Goal: Transaction & Acquisition: Purchase product/service

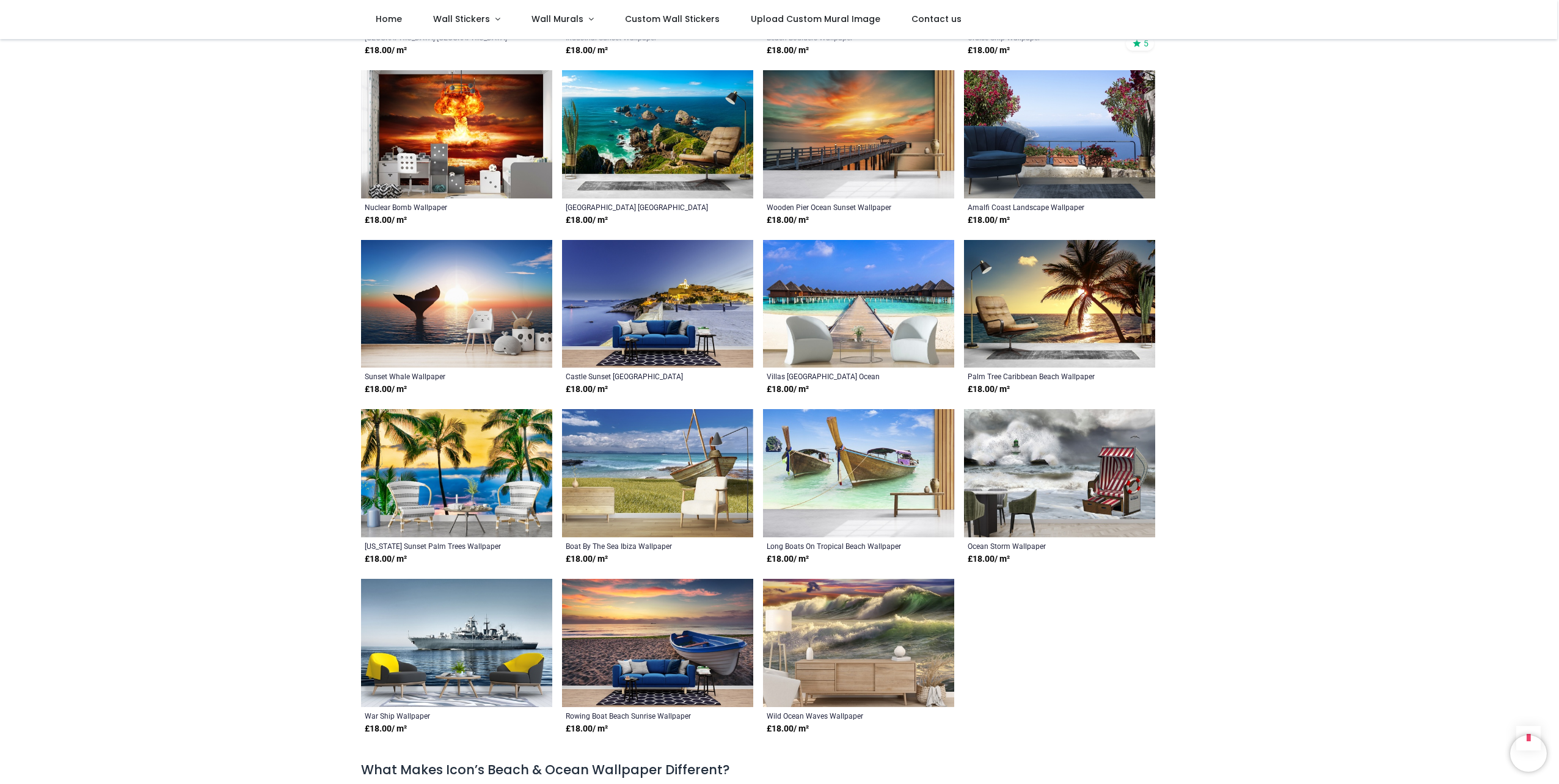
scroll to position [5070, 0]
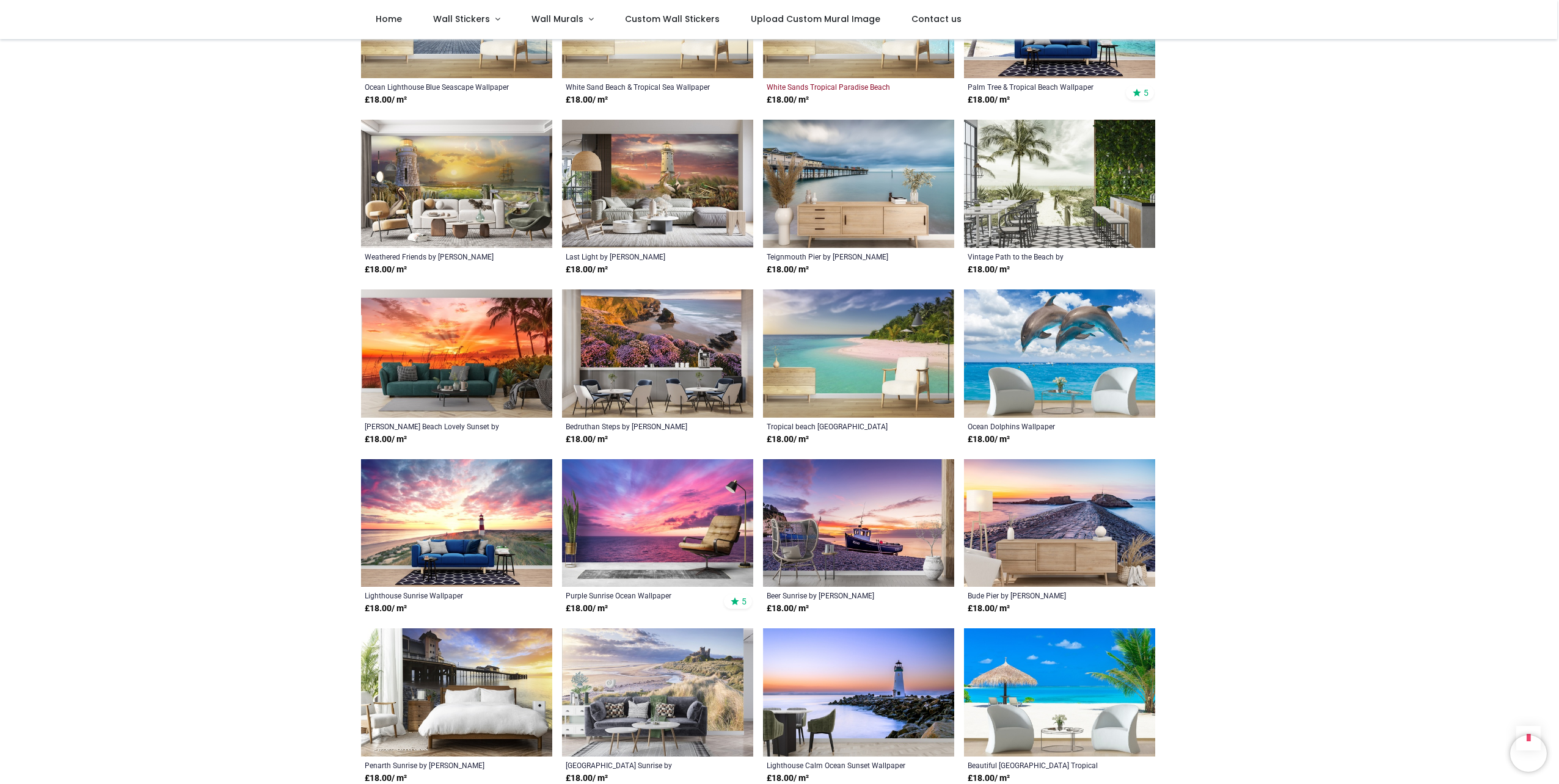
scroll to position [510, 0]
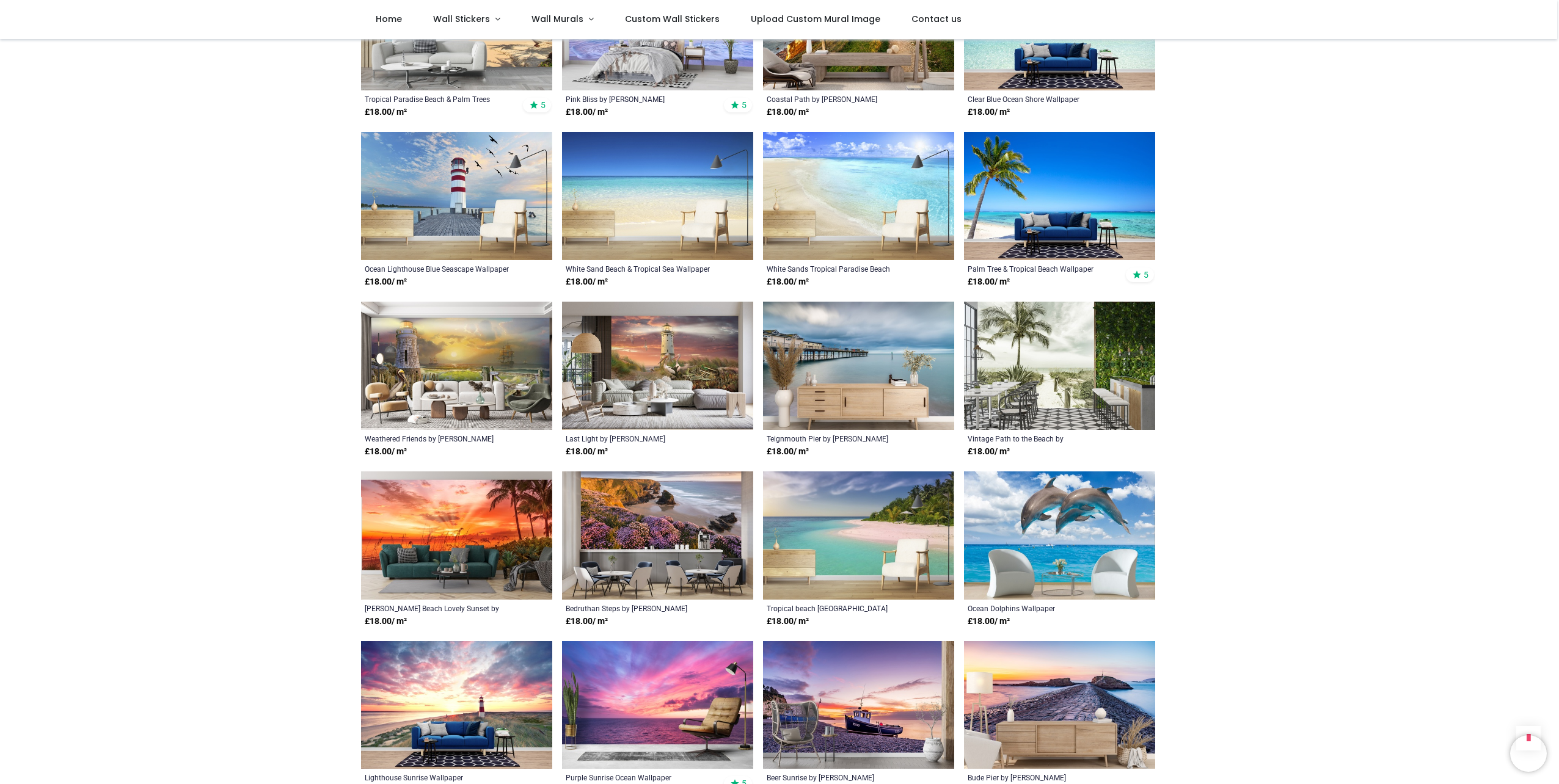
click at [1043, 500] on img at bounding box center [1060, 535] width 191 height 128
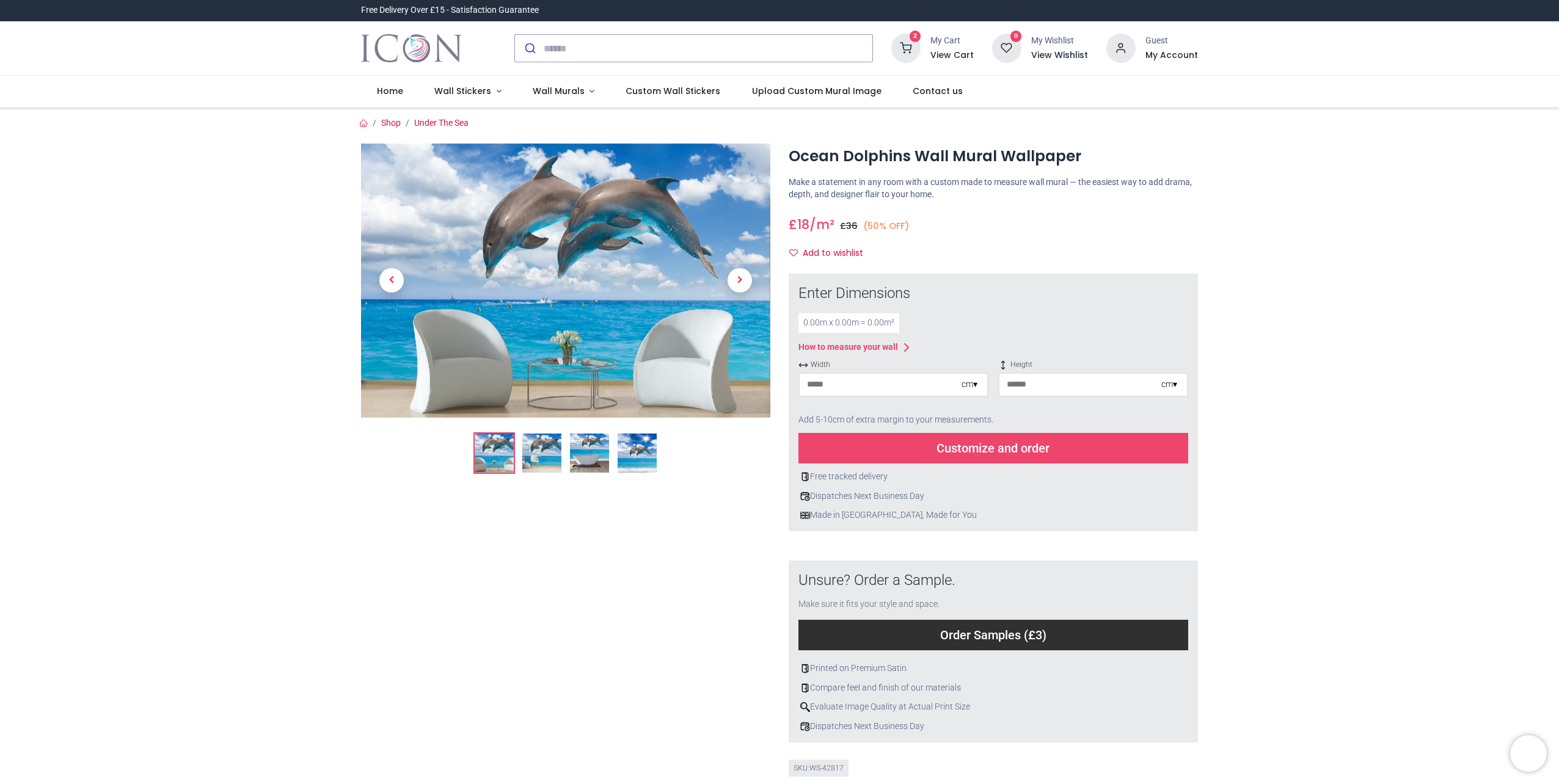
click at [866, 392] on input "number" at bounding box center [881, 385] width 162 height 22
type input "***"
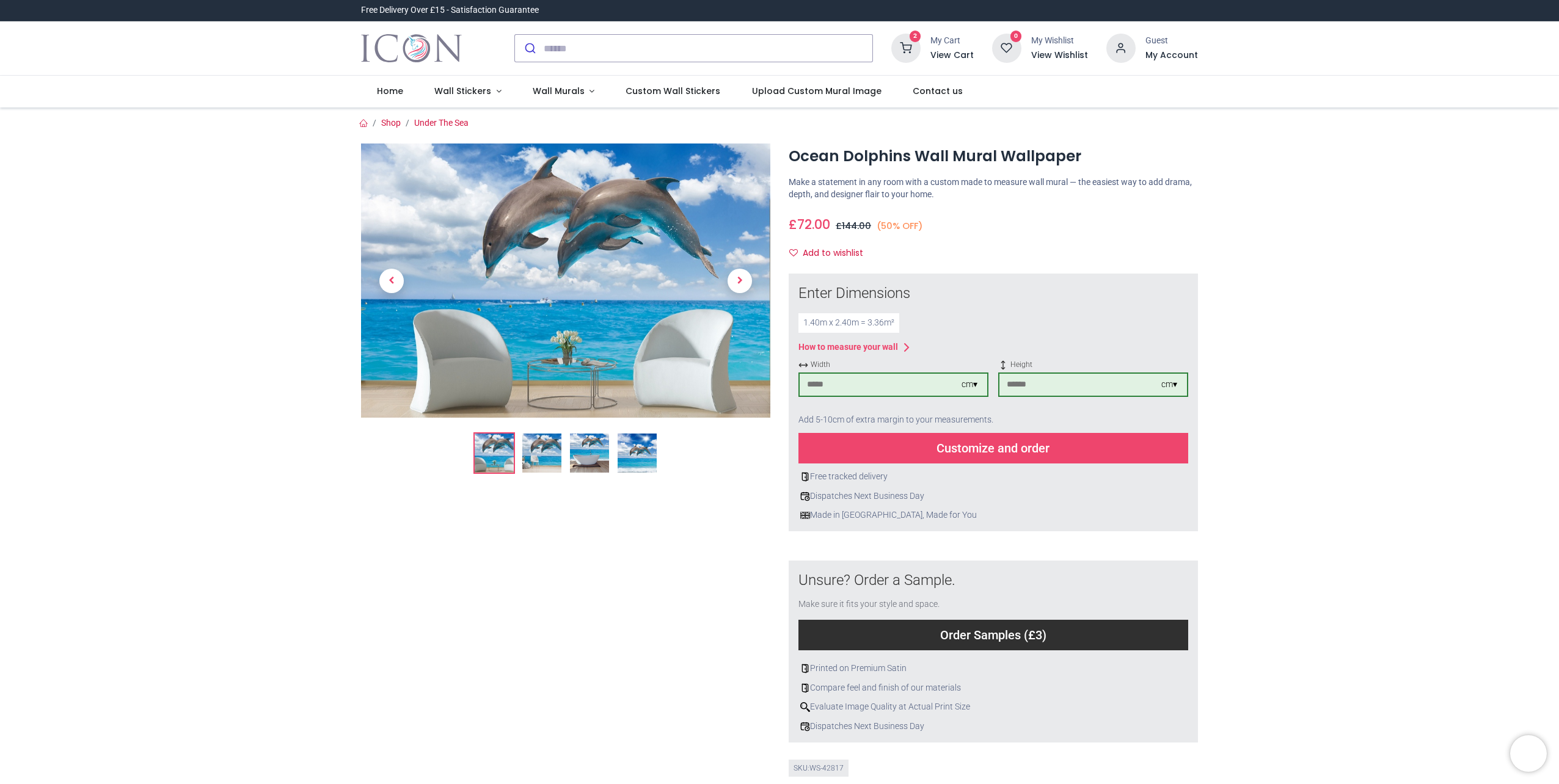
type input "***"
click at [968, 459] on div "Customize and order" at bounding box center [993, 448] width 390 height 31
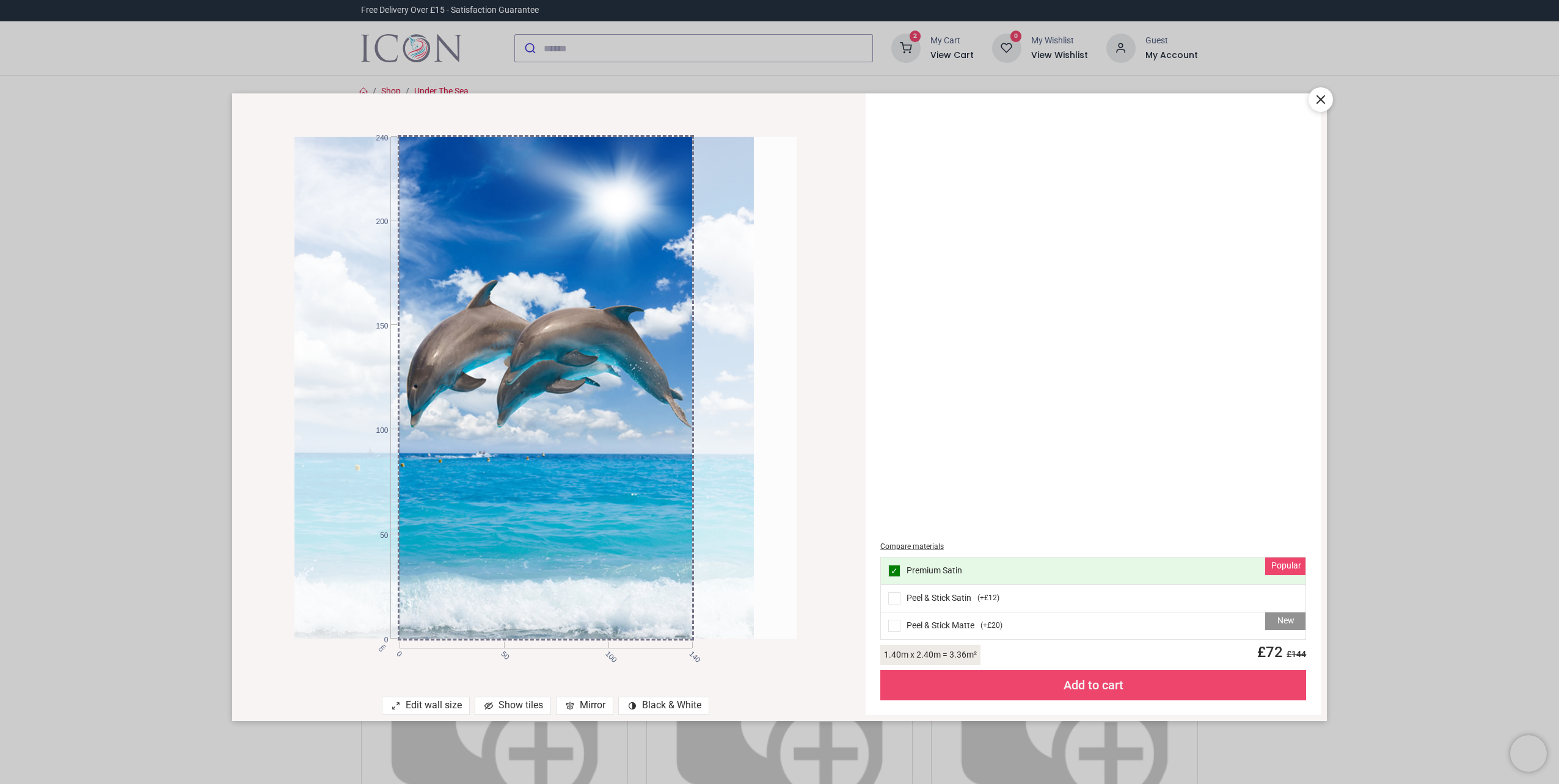
drag, startPoint x: 497, startPoint y: 412, endPoint x: 454, endPoint y: 411, distance: 43.0
click at [454, 411] on div at bounding box center [502, 388] width 502 height 502
click at [1098, 688] on div "Add to cart" at bounding box center [1094, 685] width 427 height 31
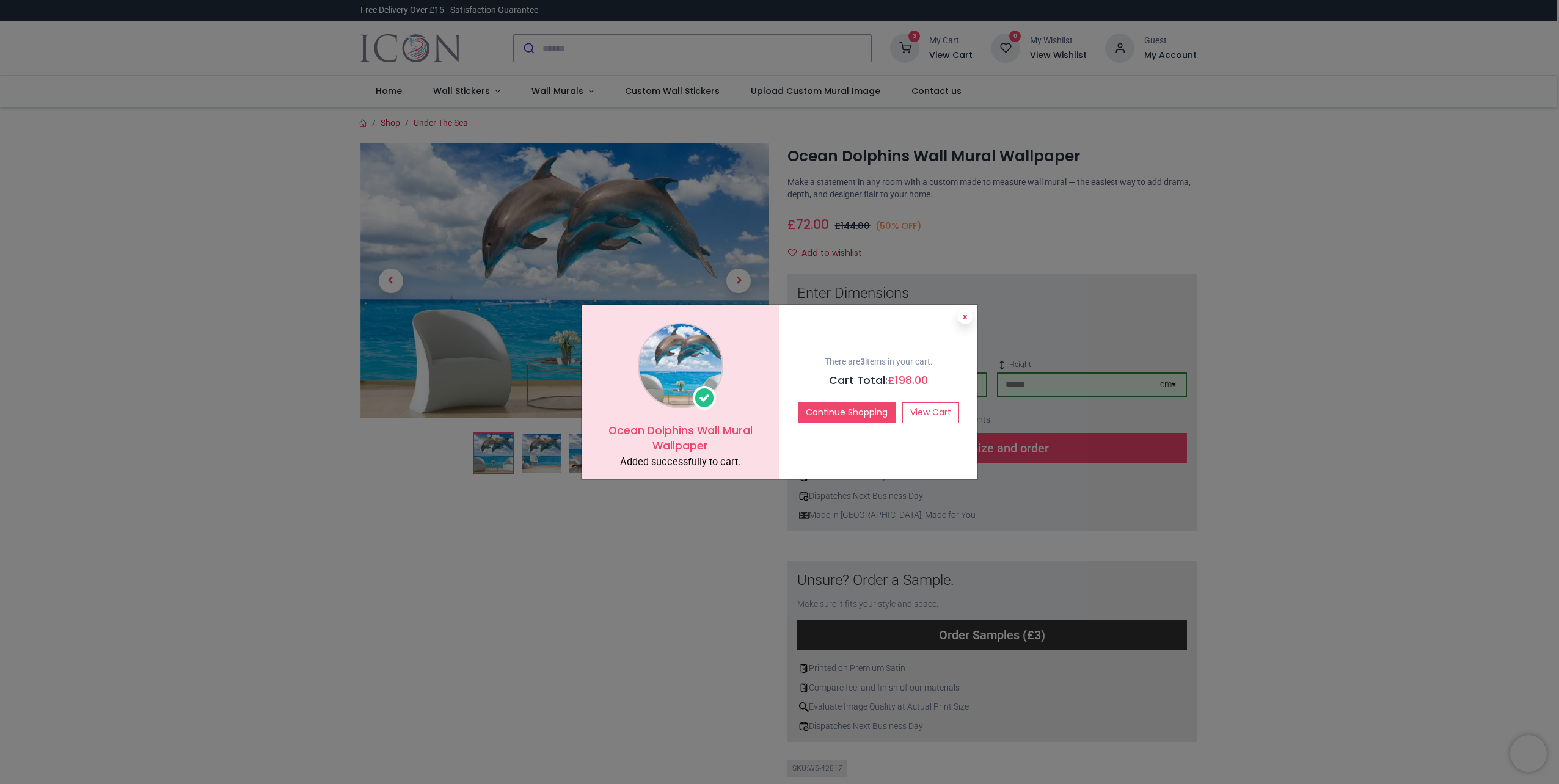
click at [966, 318] on icon at bounding box center [965, 317] width 5 height 6
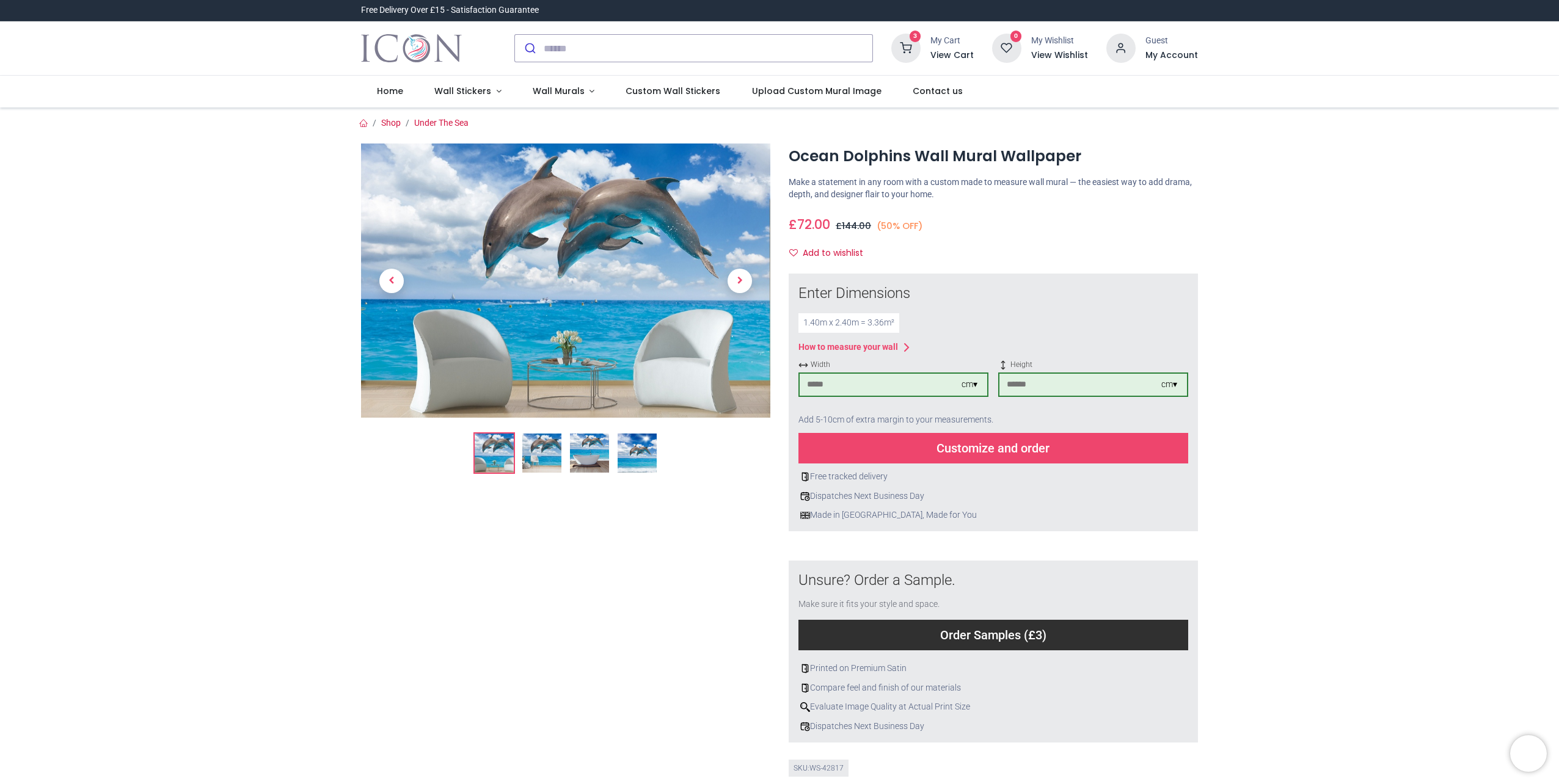
click at [912, 46] on icon at bounding box center [906, 48] width 29 height 29
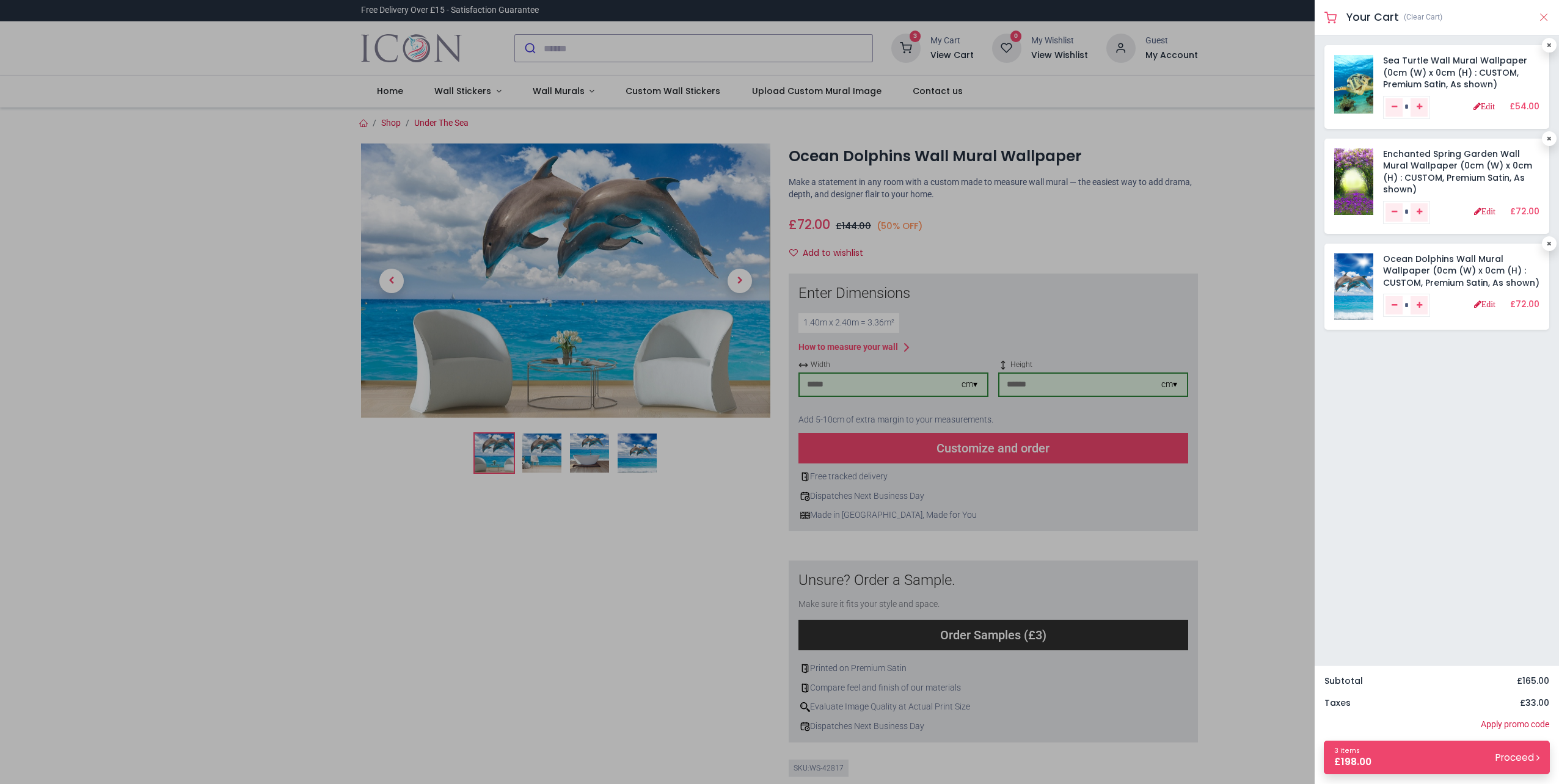
click at [1541, 18] on button "Close" at bounding box center [1544, 17] width 11 height 15
